Goal: Book appointment/travel/reservation

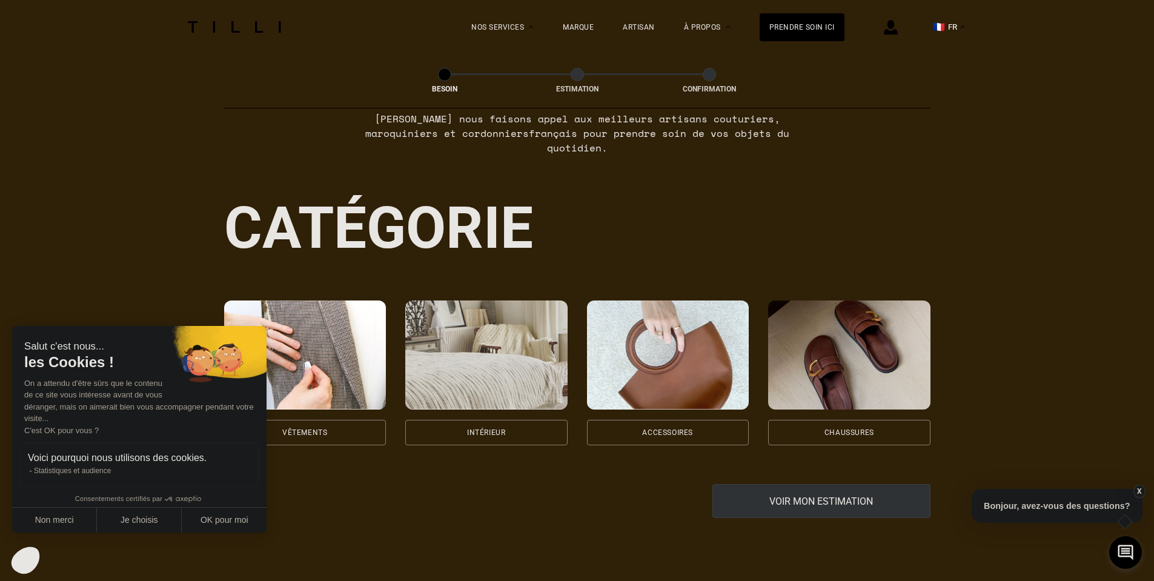
scroll to position [121, 0]
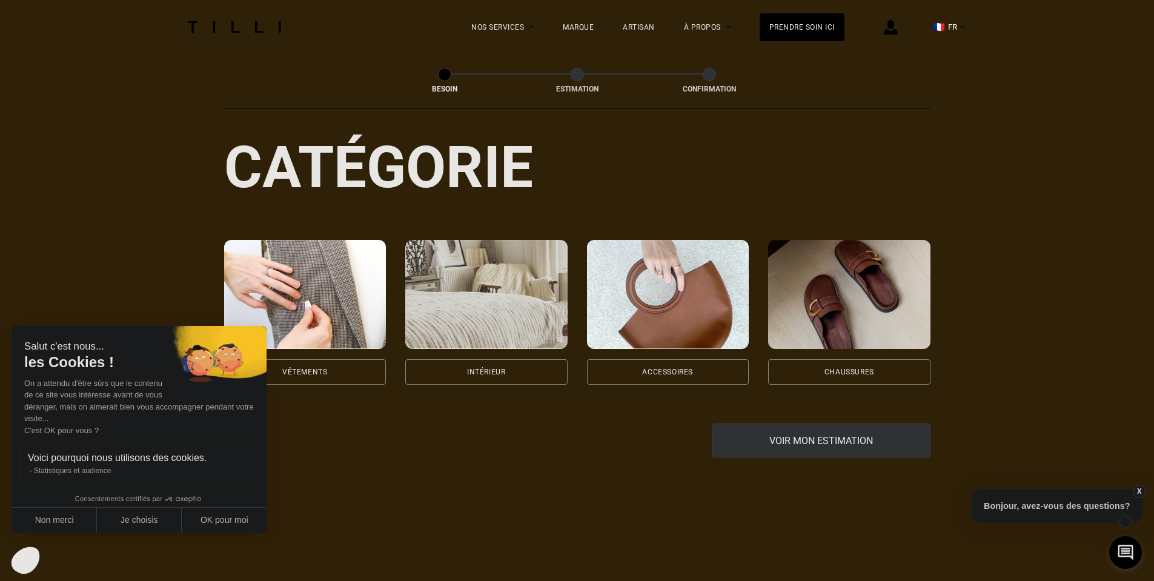
click at [323, 268] on img at bounding box center [305, 294] width 162 height 109
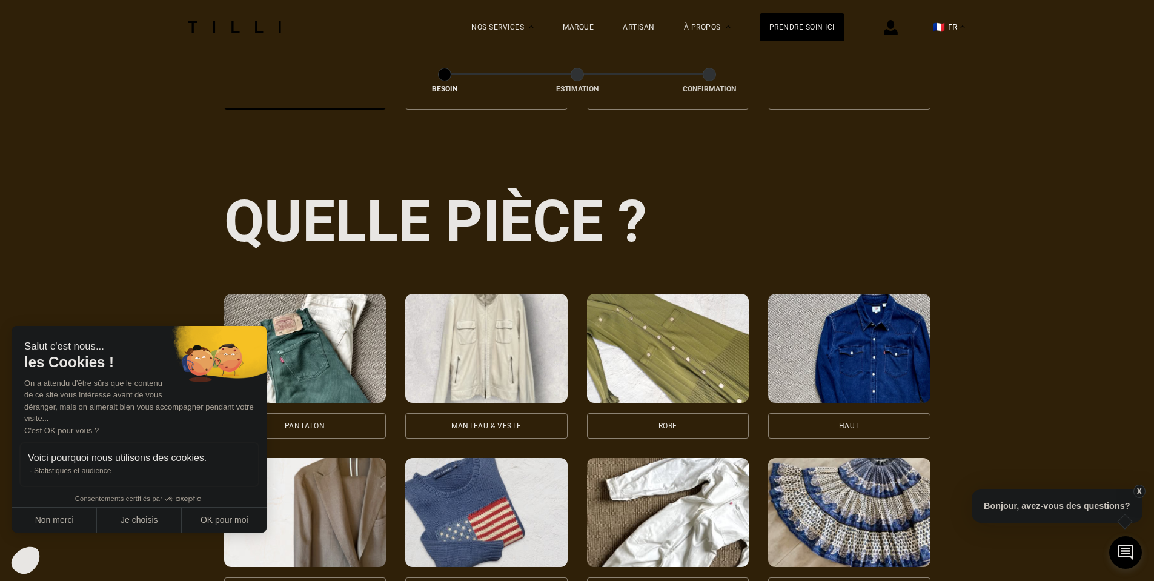
scroll to position [578, 0]
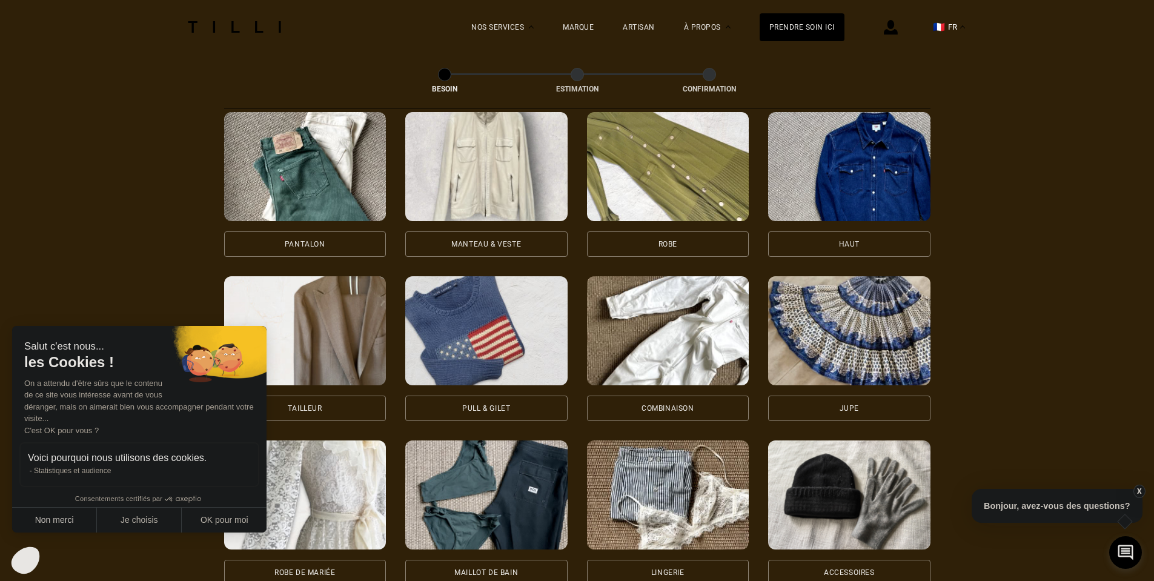
click at [59, 521] on button "Non merci" at bounding box center [54, 519] width 85 height 25
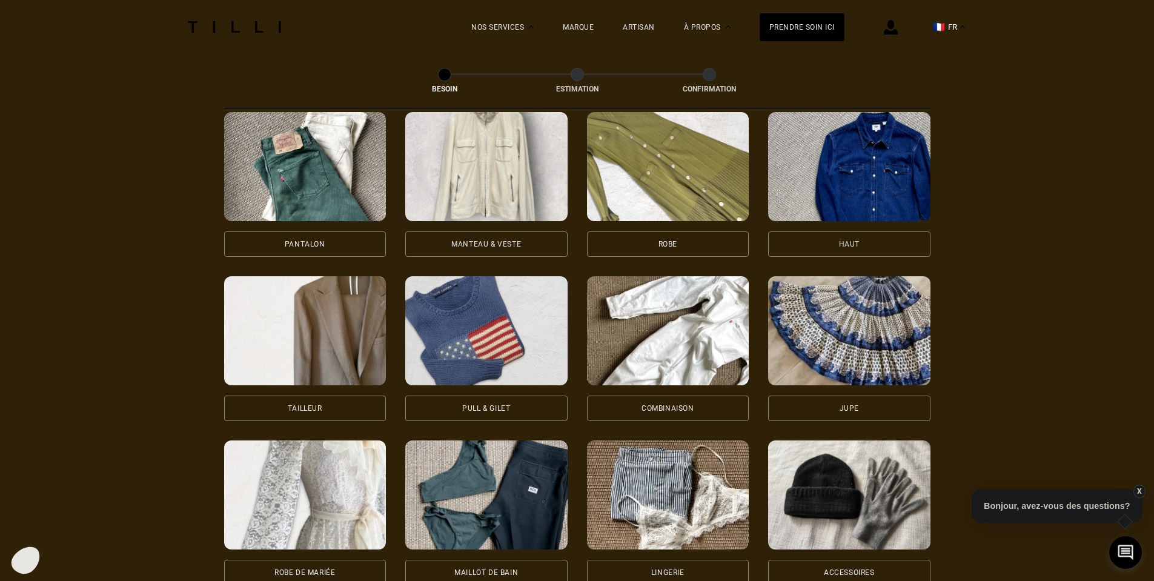
click at [487, 176] on img at bounding box center [486, 166] width 162 height 109
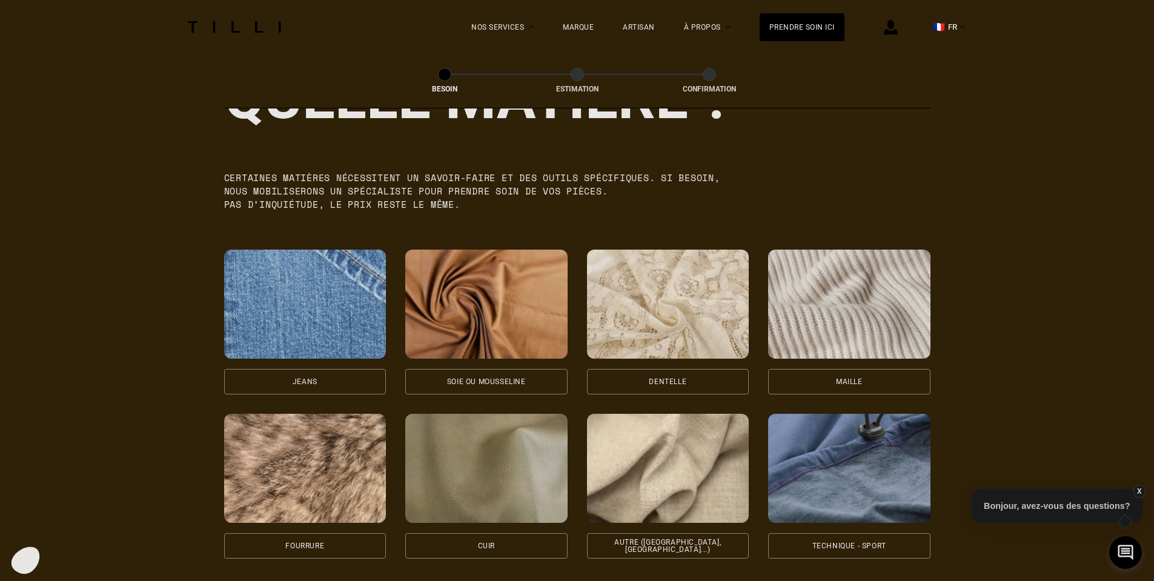
scroll to position [1236, 0]
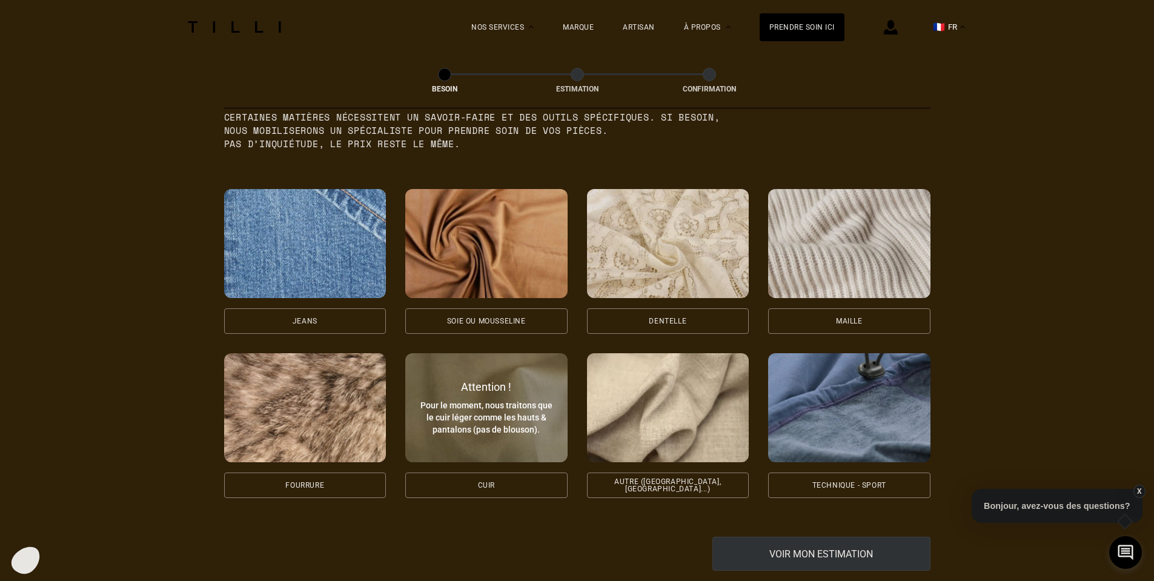
click at [480, 408] on div "Pour le moment, nous traitons que le cuir léger comme les hauts & pantalons (pa…" at bounding box center [486, 417] width 136 height 36
select select "FR"
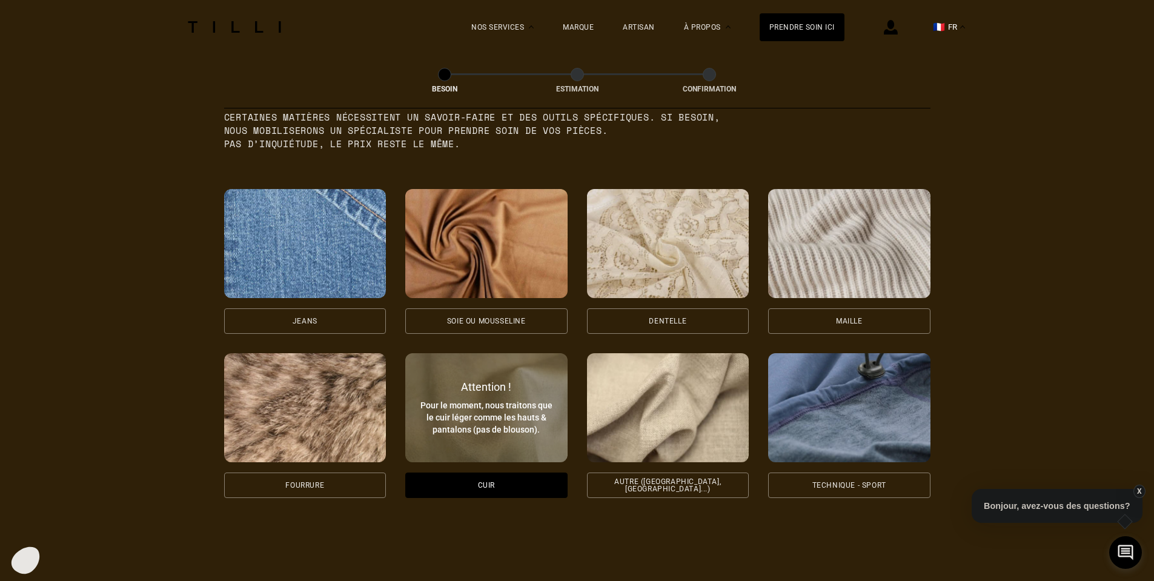
scroll to position [1628, 0]
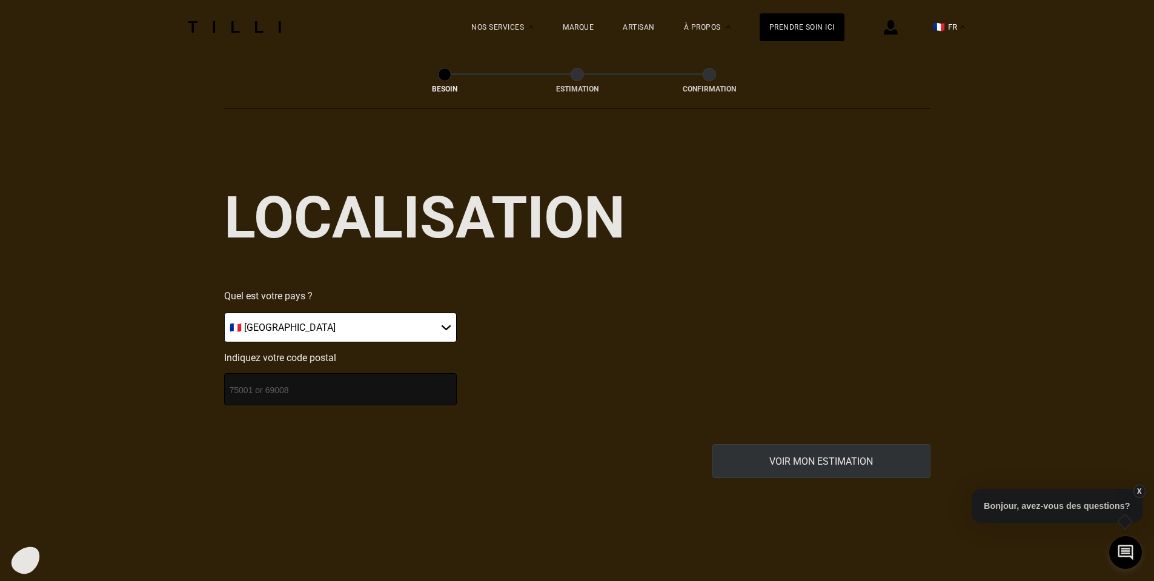
click at [371, 374] on input "number" at bounding box center [340, 389] width 233 height 32
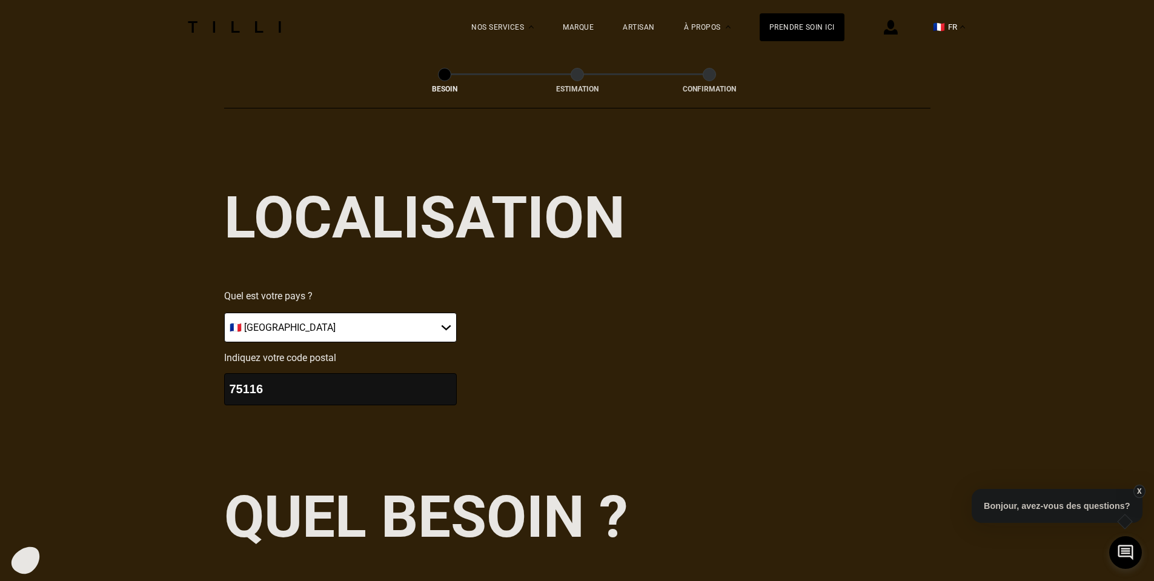
scroll to position [1929, 0]
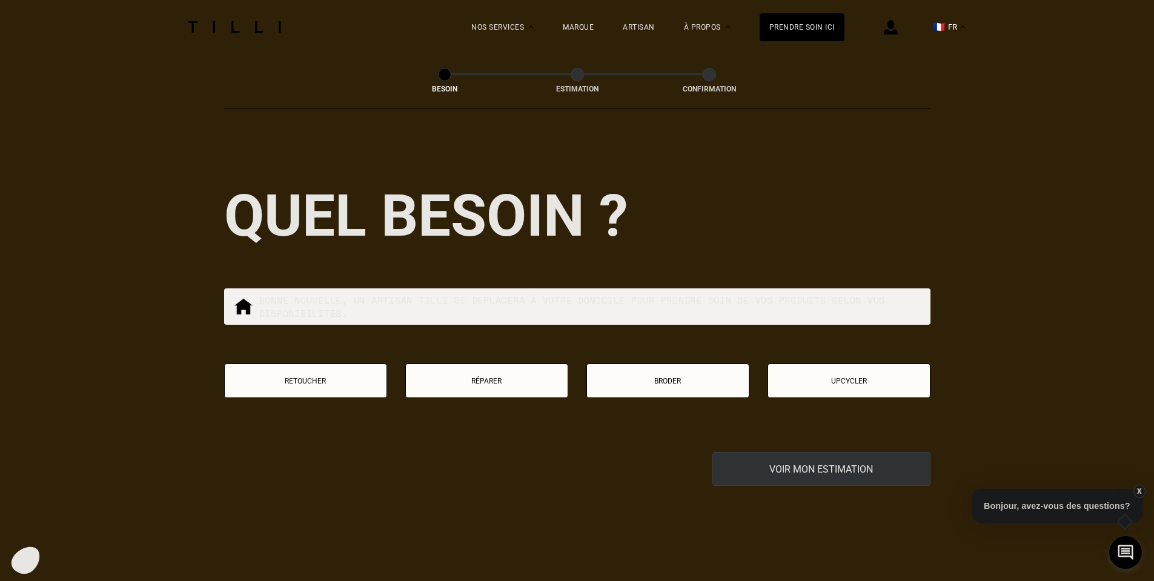
type input "75116"
click at [525, 394] on div "Retoucher Réparer Broder Upcycler" at bounding box center [577, 388] width 706 height 50
click at [525, 377] on p "Réparer" at bounding box center [487, 381] width 150 height 8
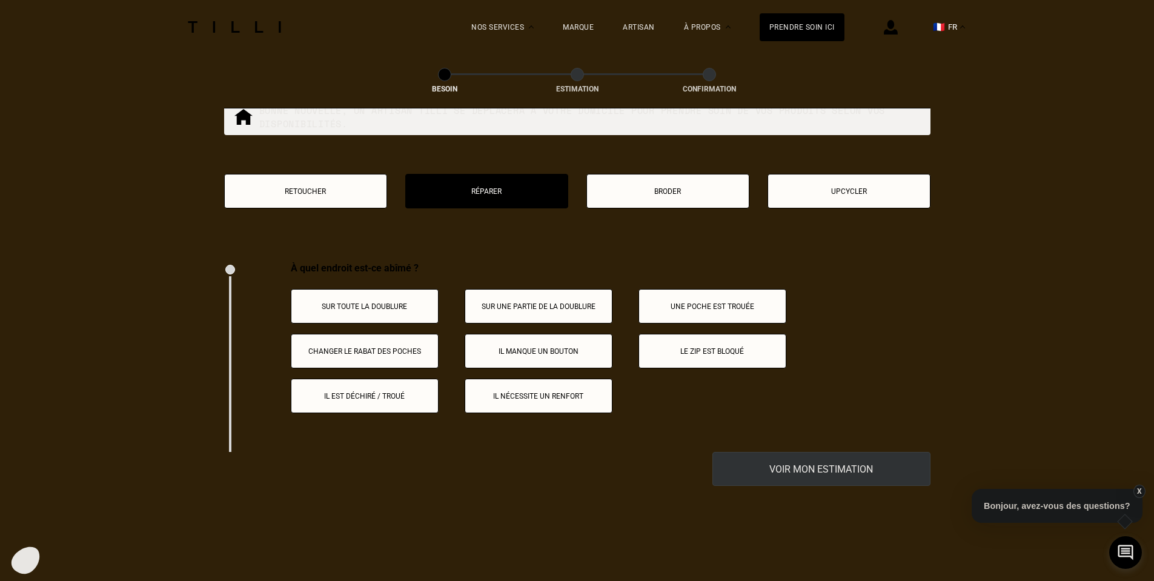
scroll to position [2058, 0]
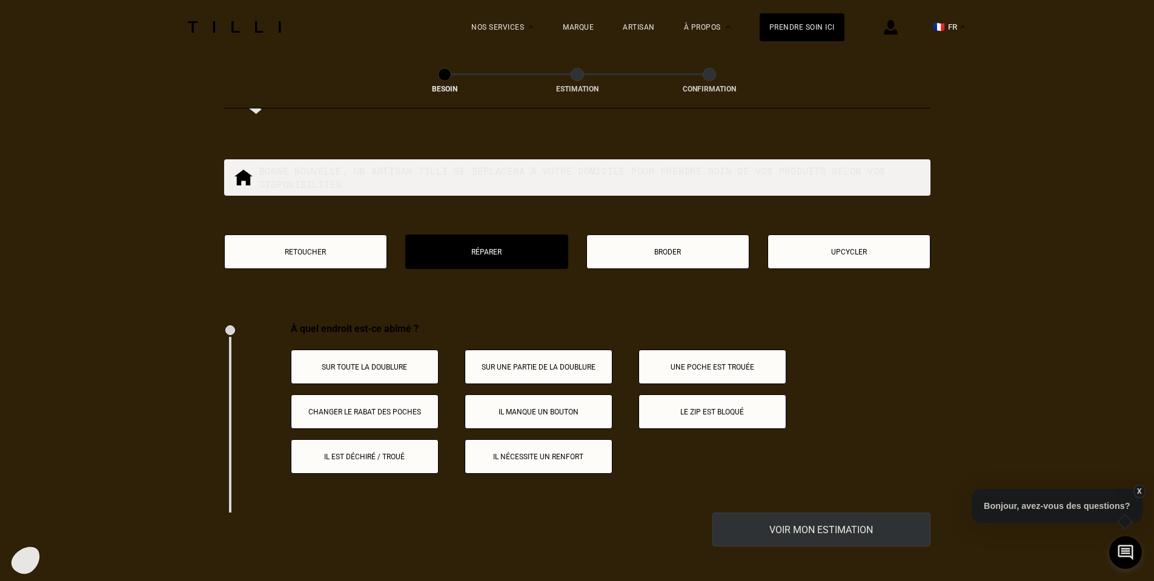
click at [641, 234] on button "Broder" at bounding box center [667, 251] width 163 height 35
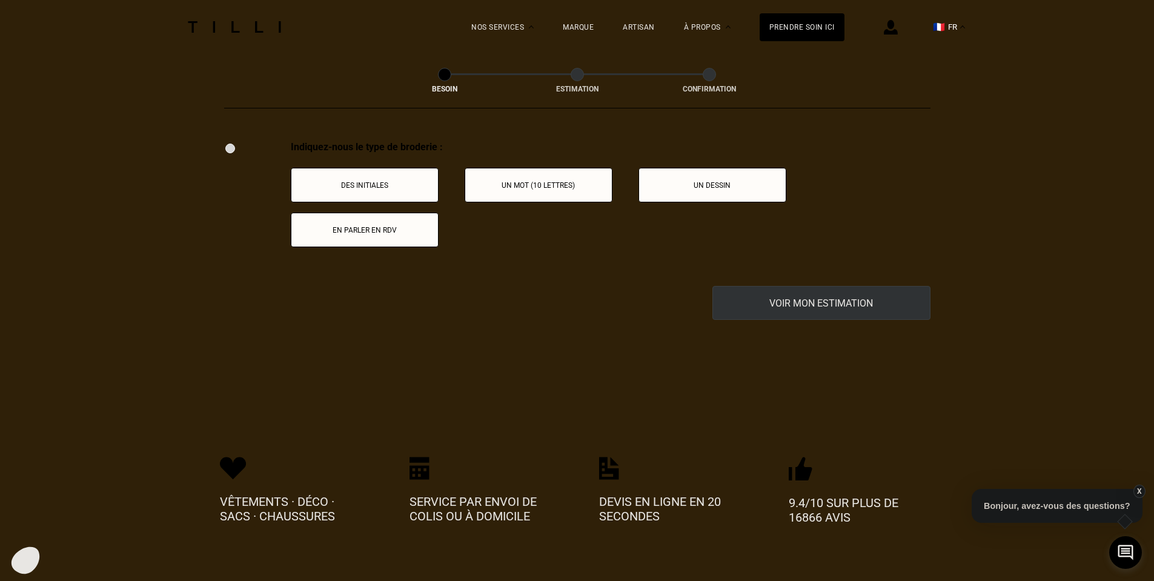
scroll to position [2119, 0]
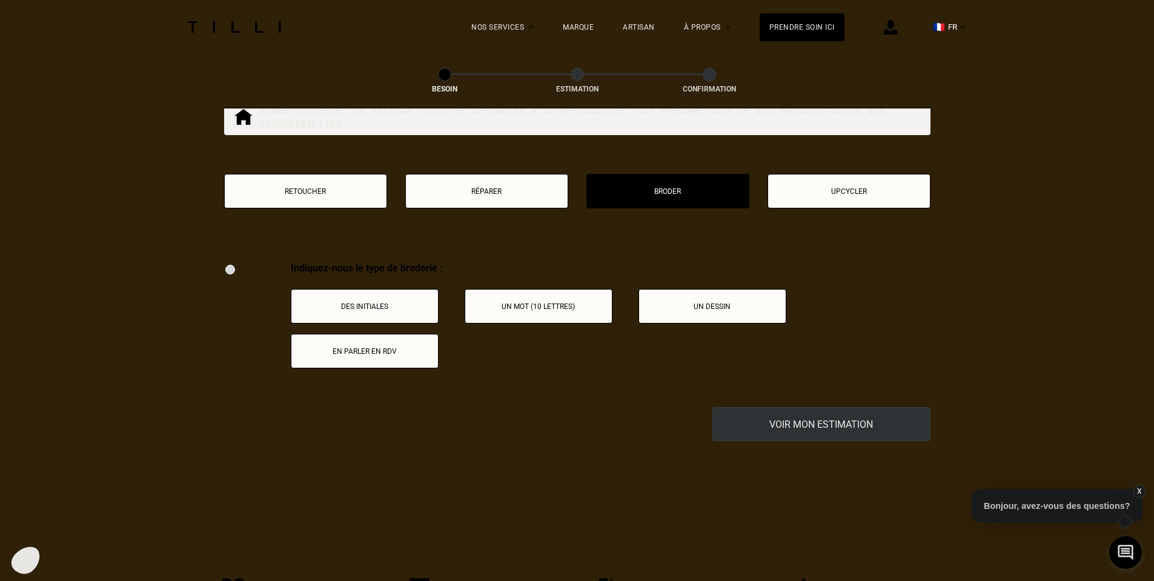
click at [828, 175] on button "Upcycler" at bounding box center [848, 191] width 163 height 35
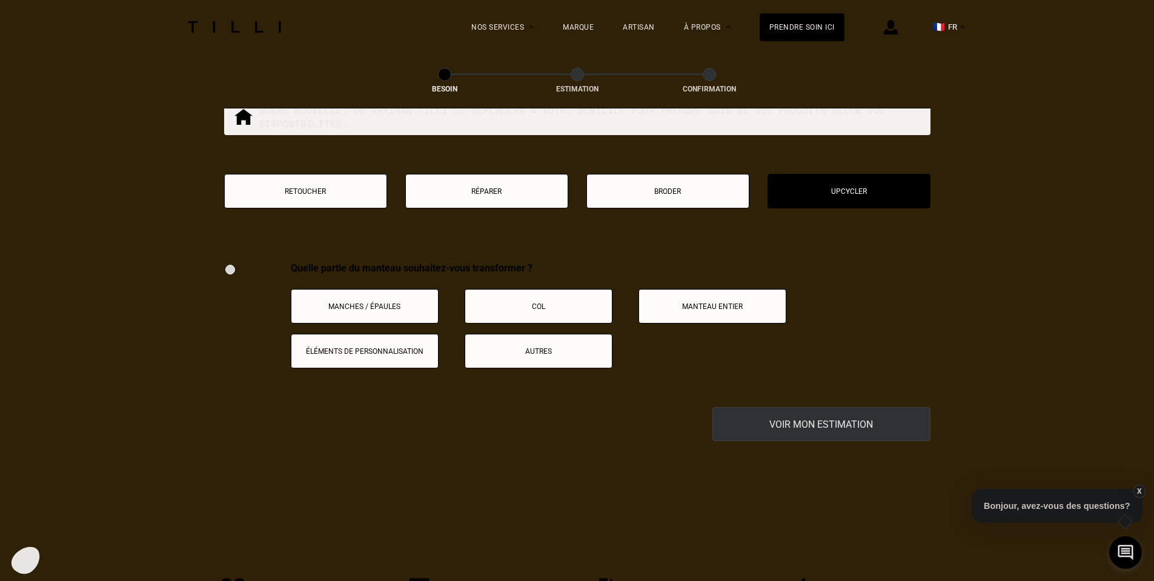
scroll to position [1998, 0]
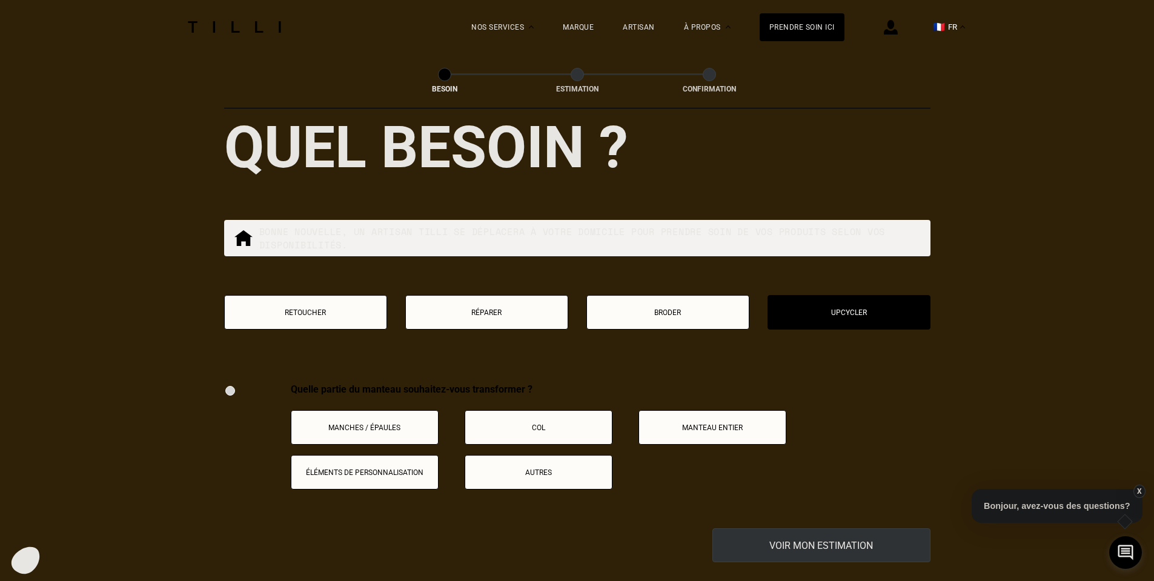
click at [305, 308] on p "Retoucher" at bounding box center [306, 312] width 150 height 8
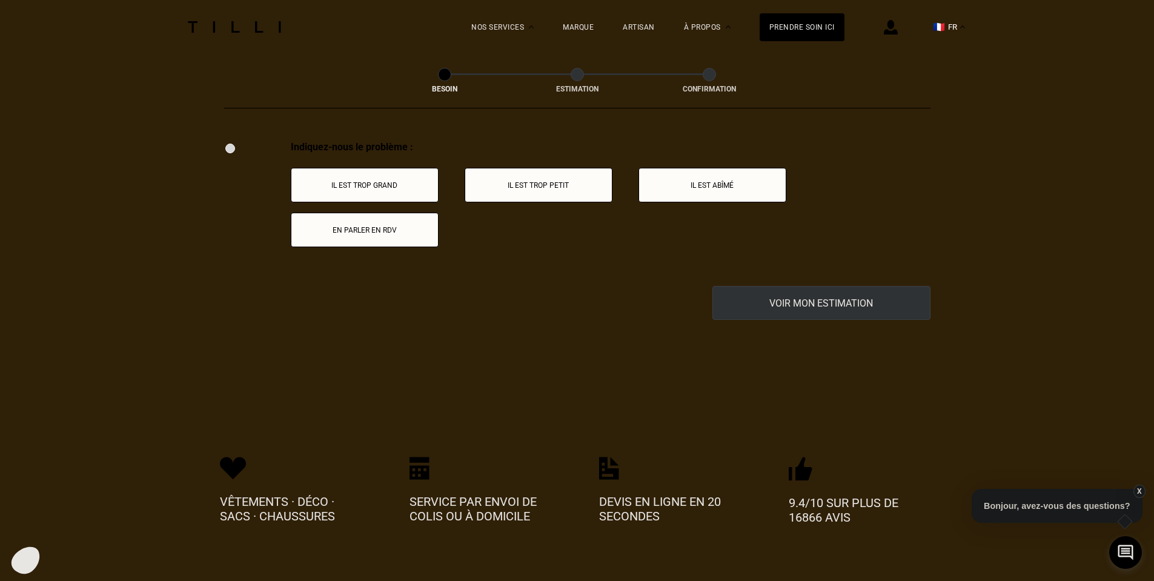
scroll to position [2058, 0]
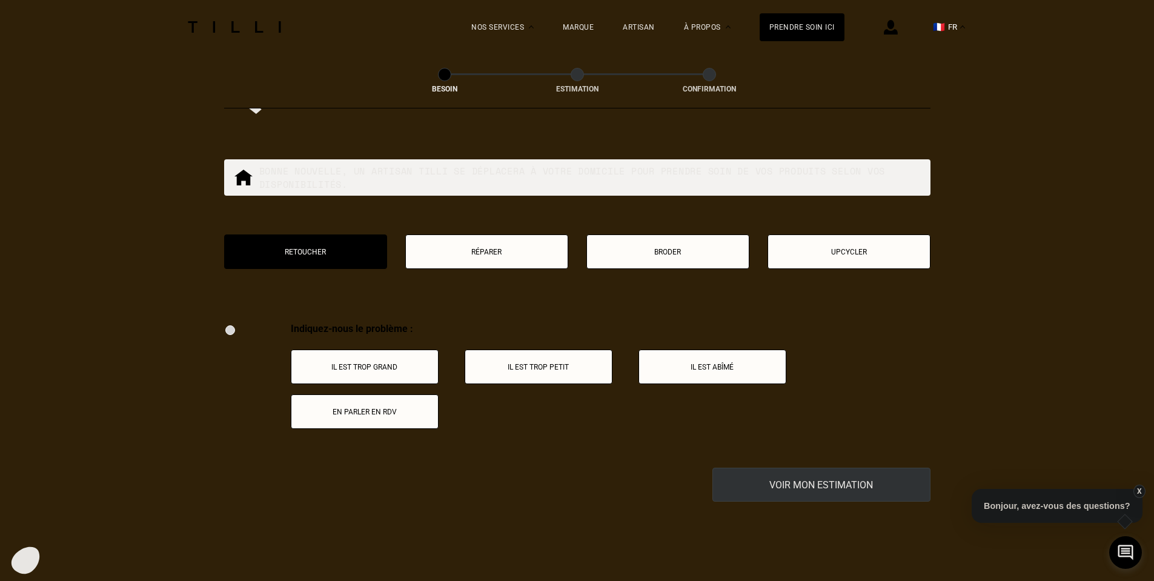
click at [718, 341] on div "Indiquez-nous le problème : Il est trop grand Il est trop petit Il est abîmé En…" at bounding box center [610, 376] width 639 height 106
click at [718, 350] on button "Il est abîmé" at bounding box center [712, 366] width 148 height 35
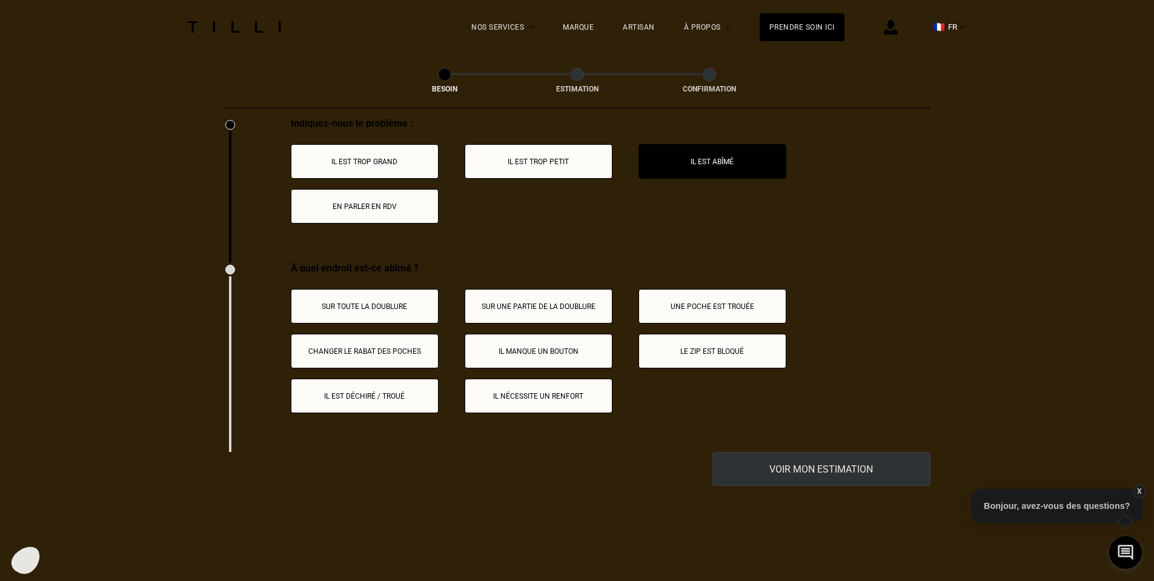
scroll to position [2142, 0]
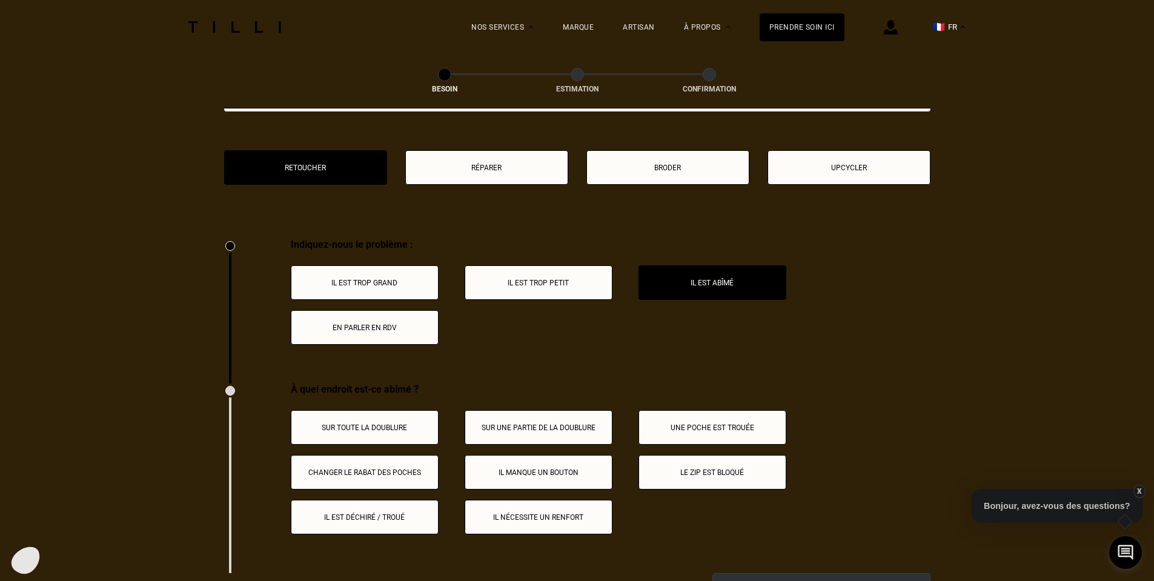
click at [424, 163] on p "Réparer" at bounding box center [487, 167] width 150 height 8
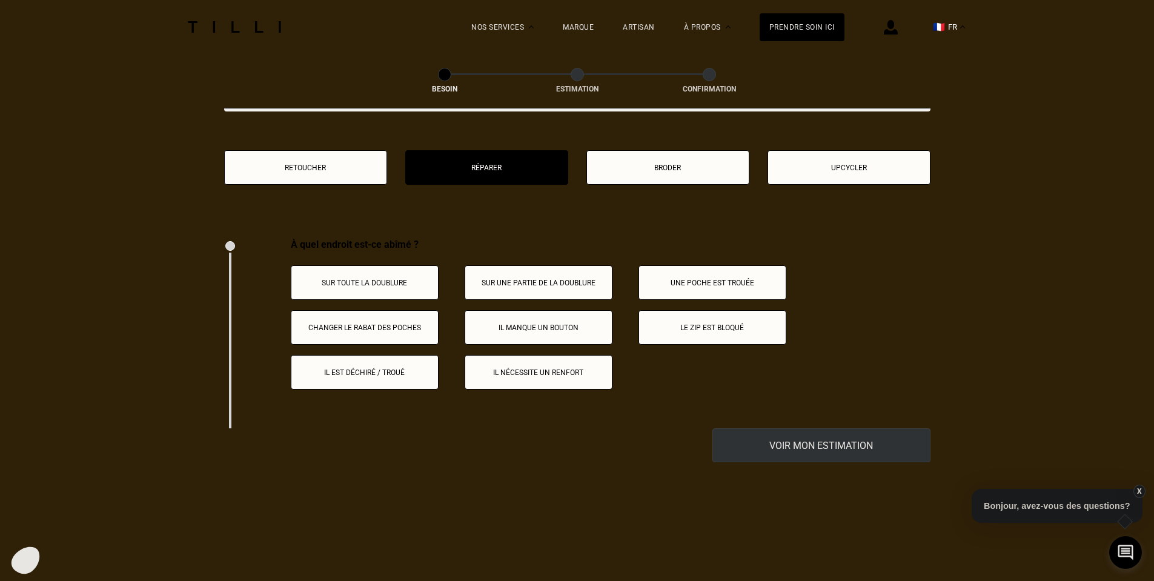
scroll to position [2240, 0]
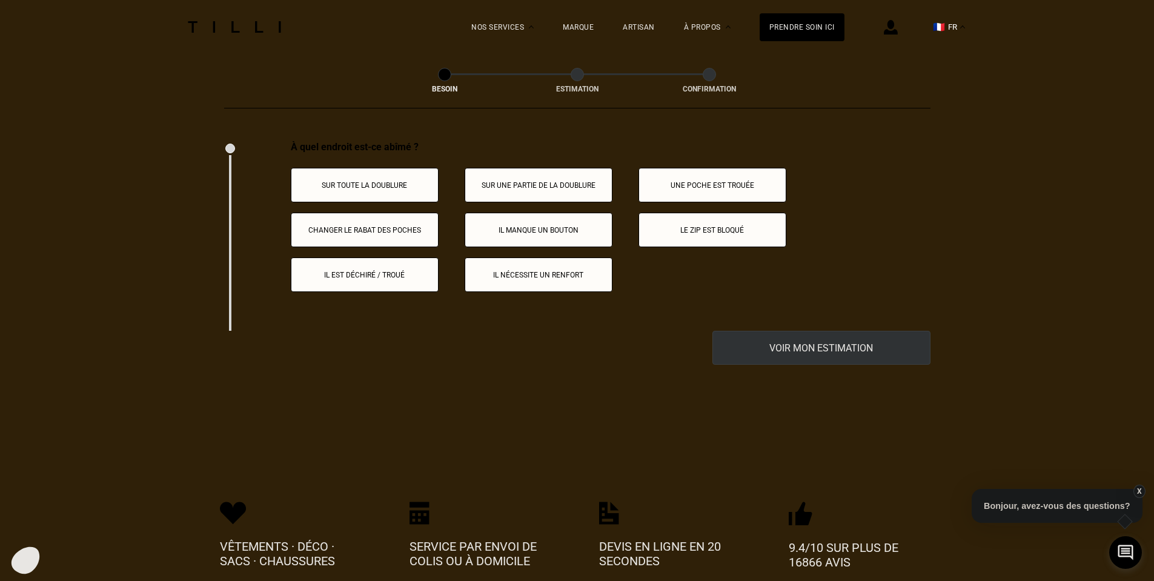
click at [530, 271] on p "Il nécessite un renfort" at bounding box center [538, 275] width 134 height 8
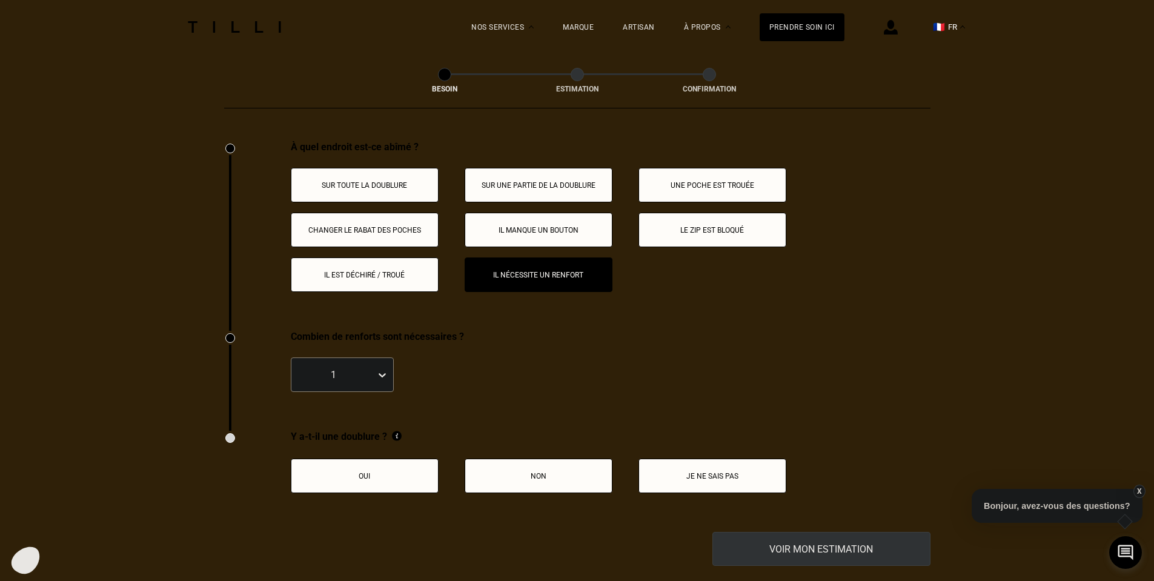
scroll to position [2429, 0]
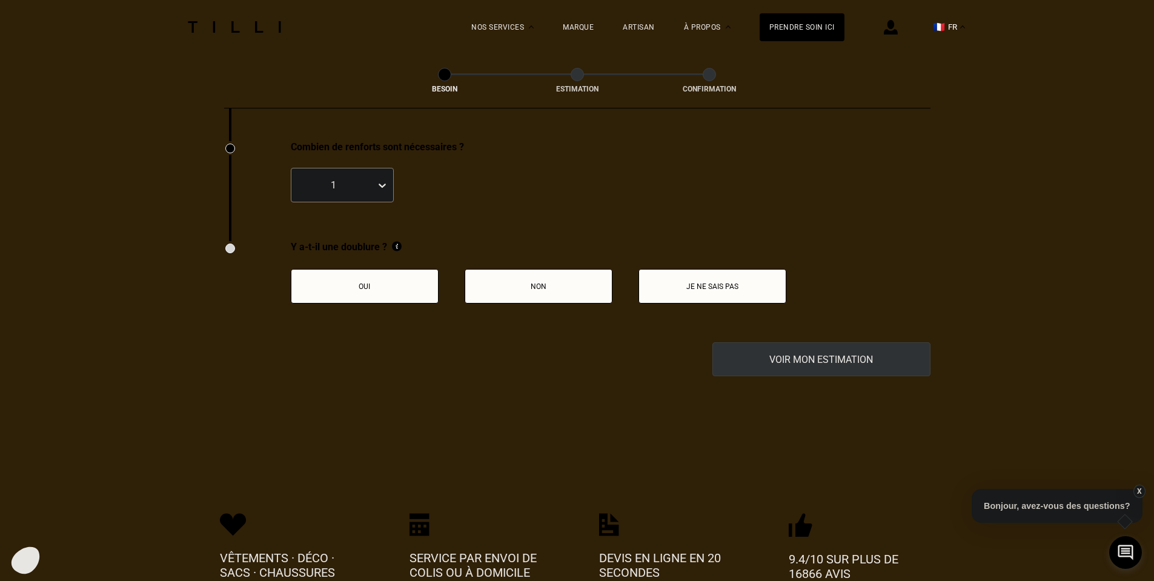
click at [386, 269] on button "Oui" at bounding box center [365, 286] width 148 height 35
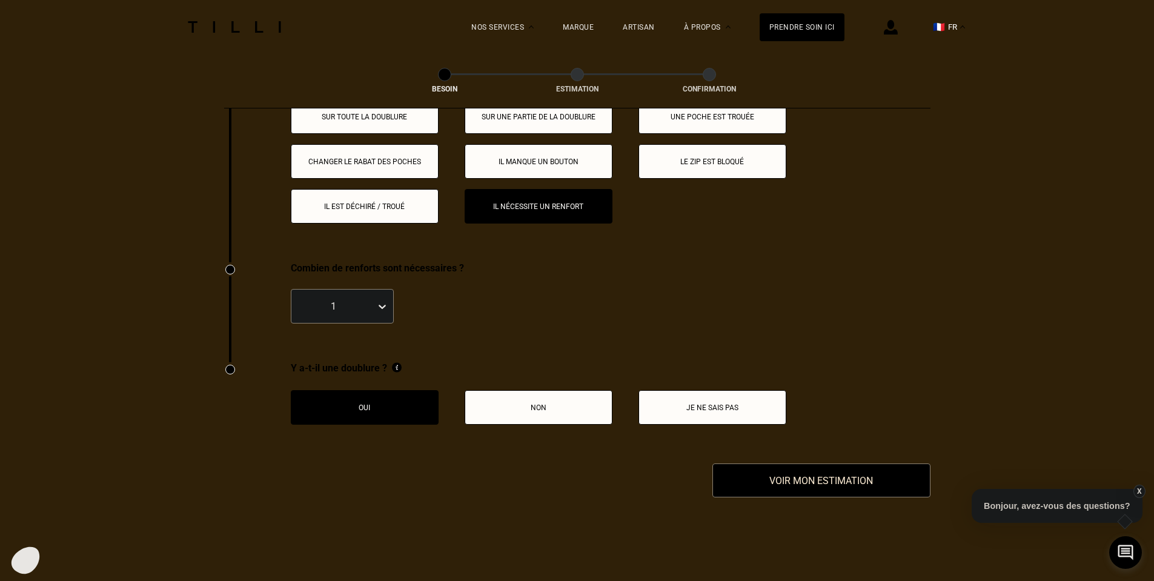
scroll to position [2187, 0]
